Goal: Register for event/course

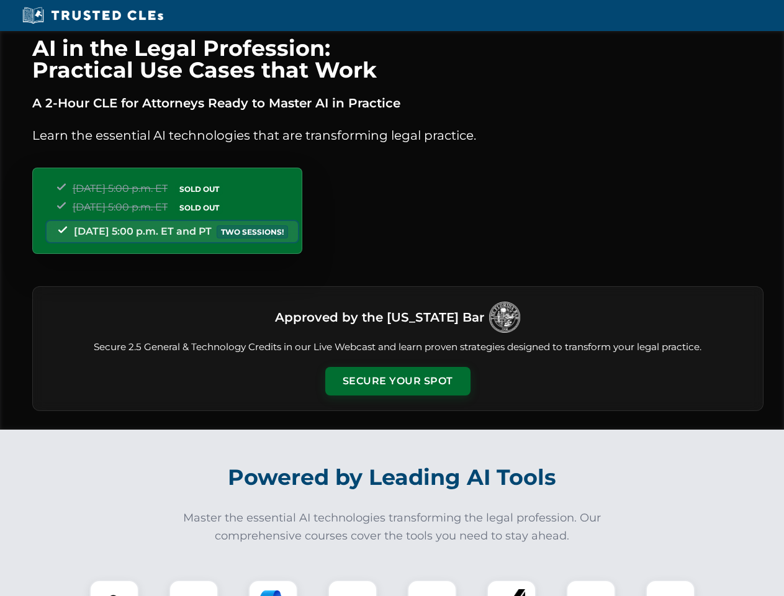
click at [397, 381] on button "Secure Your Spot" at bounding box center [397, 381] width 145 height 29
click at [114, 588] on img at bounding box center [114, 605] width 36 height 36
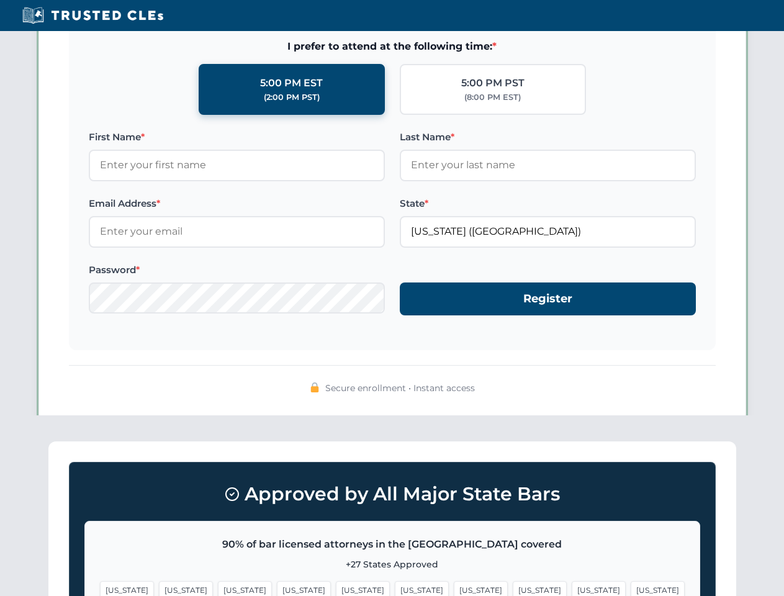
click at [454, 588] on span "[US_STATE]" at bounding box center [481, 590] width 54 height 18
click at [572, 588] on span "[US_STATE]" at bounding box center [599, 590] width 54 height 18
